Goal: Information Seeking & Learning: Understand process/instructions

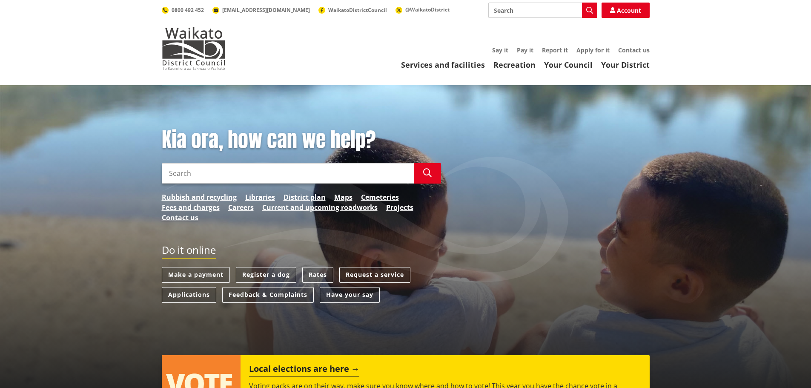
click at [262, 174] on input "Search" at bounding box center [288, 173] width 252 height 20
type input "pre application"
click at [427, 169] on icon "button" at bounding box center [427, 173] width 9 height 9
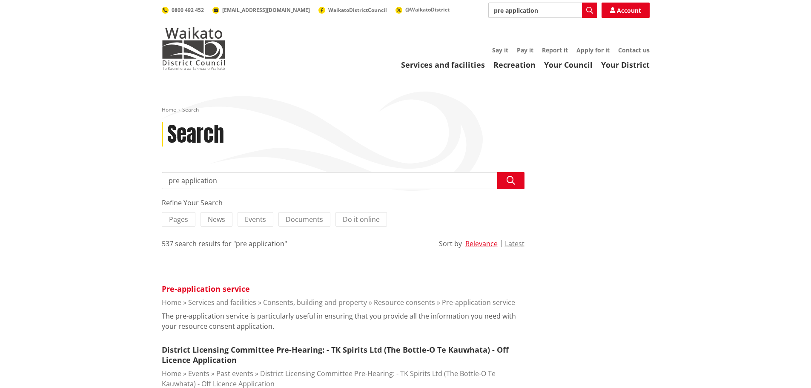
click at [233, 288] on link "Pre-application service" at bounding box center [206, 289] width 88 height 10
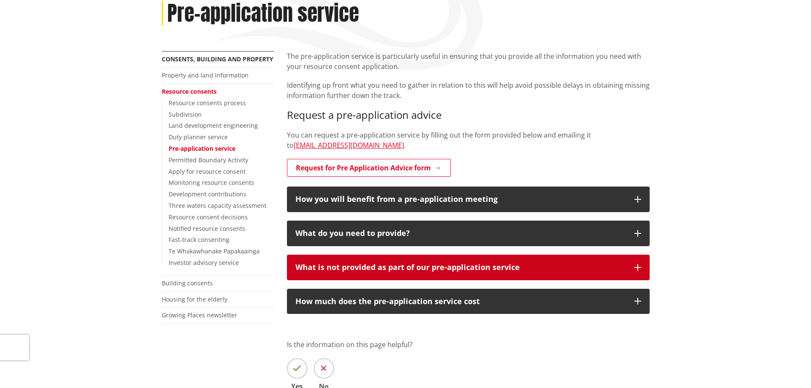
scroll to position [170, 0]
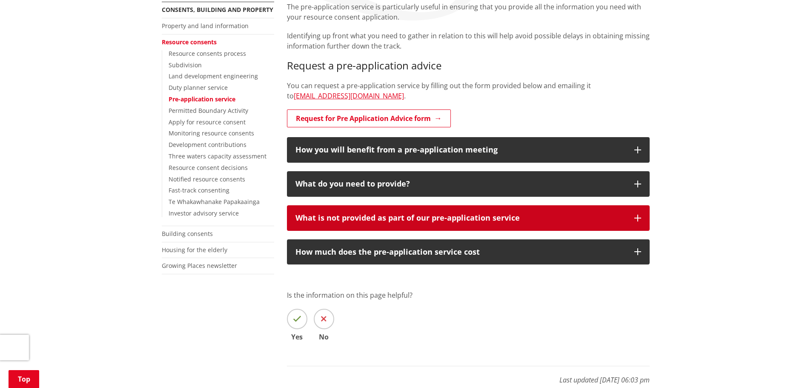
click at [636, 219] on icon "button" at bounding box center [638, 218] width 7 height 7
